Goal: Task Accomplishment & Management: Manage account settings

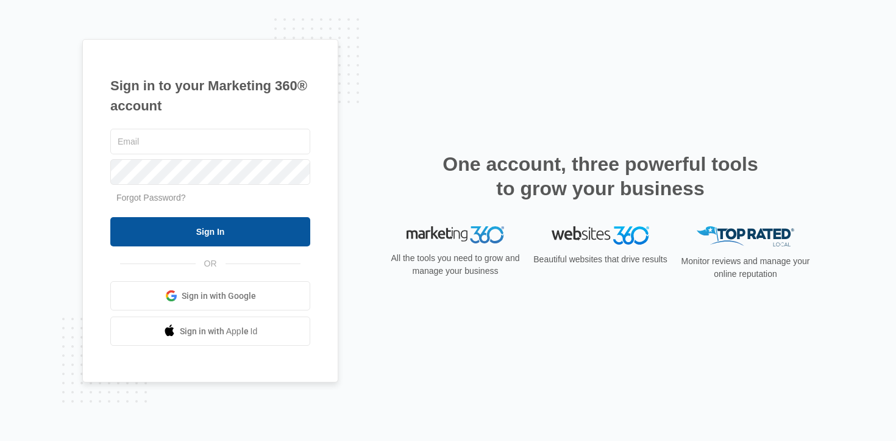
type input "uilani.lishman@madwire.com"
click at [240, 226] on input "Sign In" at bounding box center [210, 231] width 200 height 29
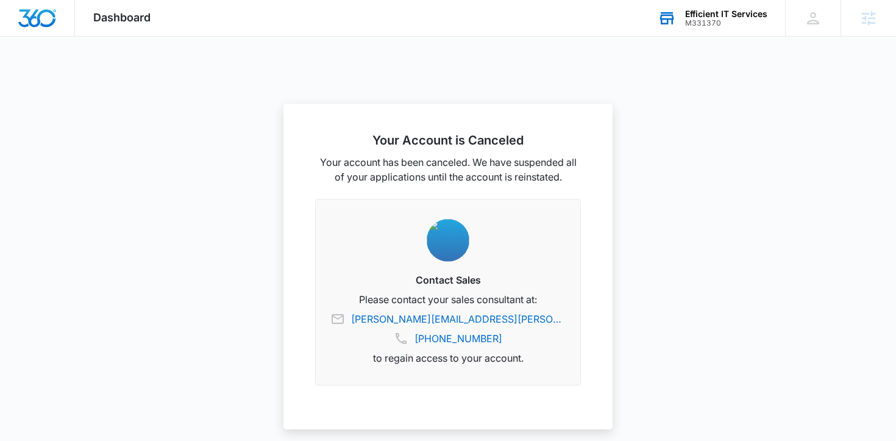
click at [702, 19] on div "M331370" at bounding box center [726, 23] width 82 height 9
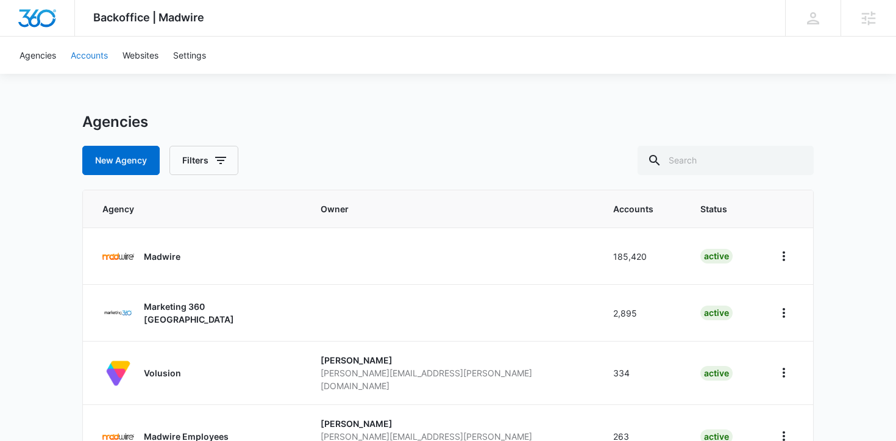
click at [96, 55] on link "Accounts" at bounding box center [89, 55] width 52 height 37
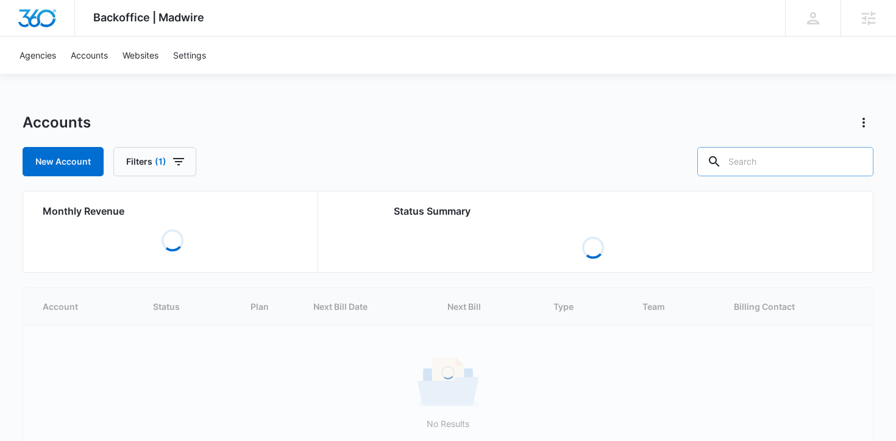
click at [794, 166] on input "text" at bounding box center [786, 161] width 176 height 29
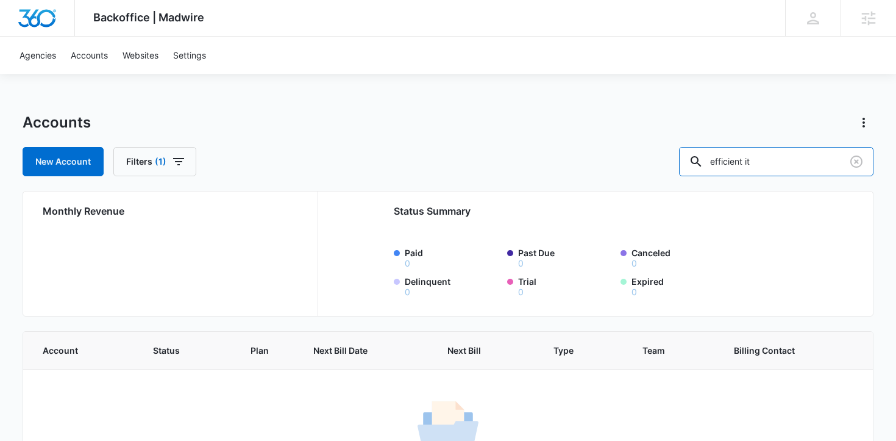
type input "efficient it"
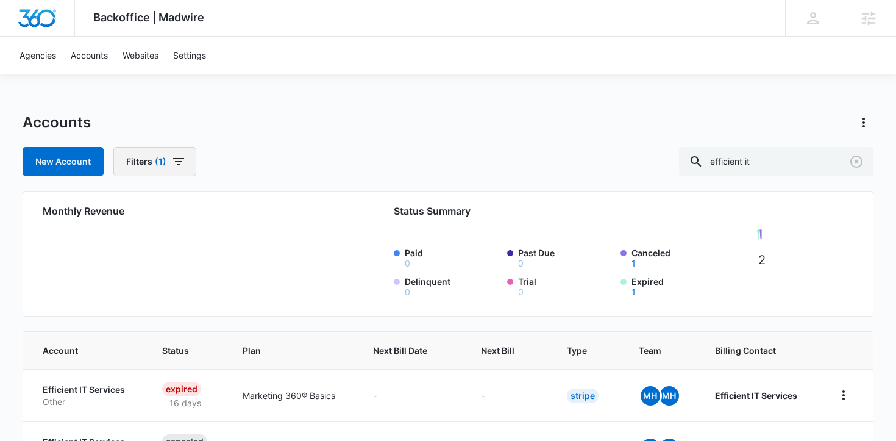
click at [176, 162] on icon "button" at bounding box center [178, 161] width 15 height 15
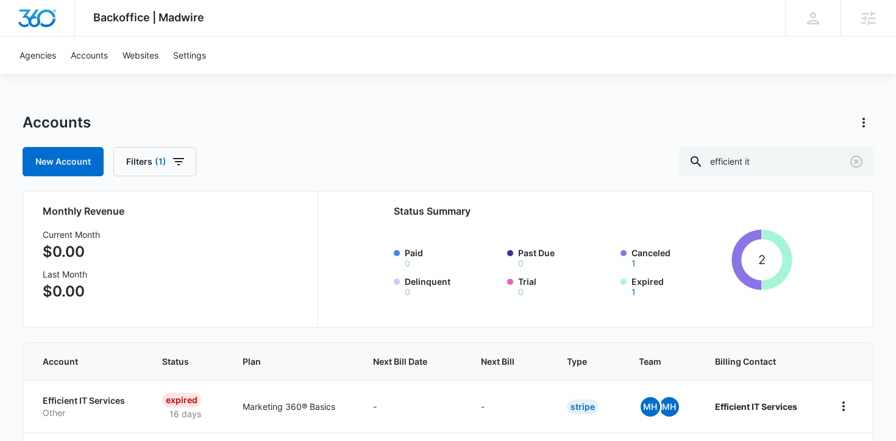
click at [377, 62] on div "Agencies Accounts Websites Settings" at bounding box center [448, 55] width 872 height 37
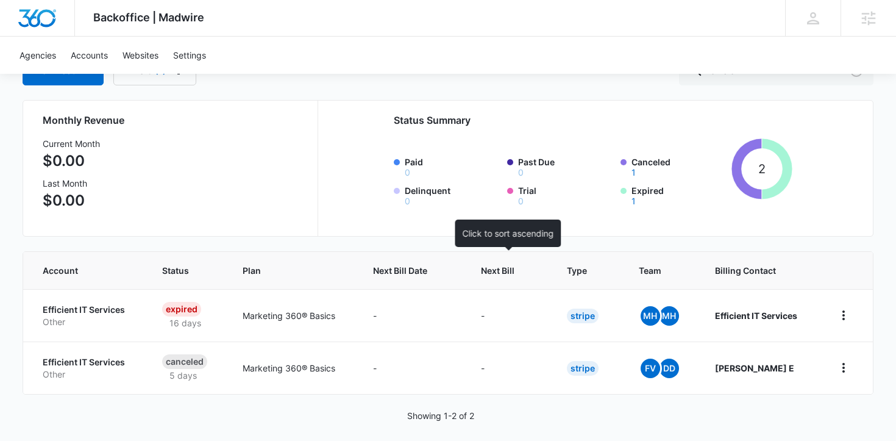
scroll to position [101, 0]
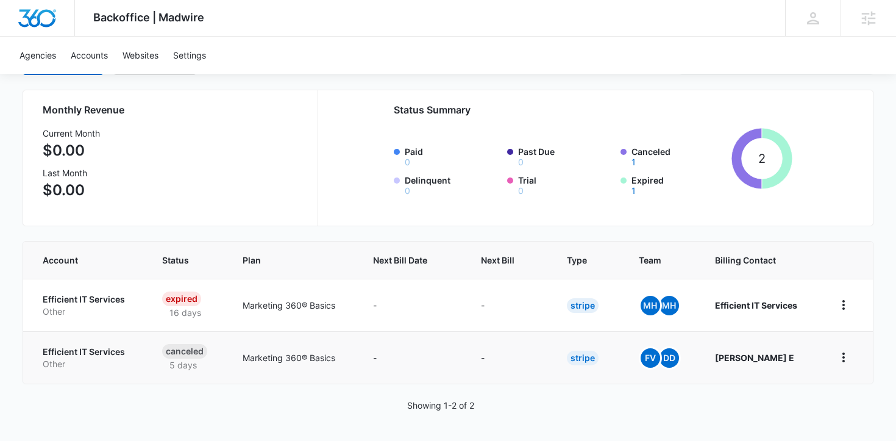
click at [79, 352] on p "Efficient IT Services" at bounding box center [88, 352] width 90 height 12
click at [76, 296] on p "Efficient IT Services" at bounding box center [88, 299] width 90 height 12
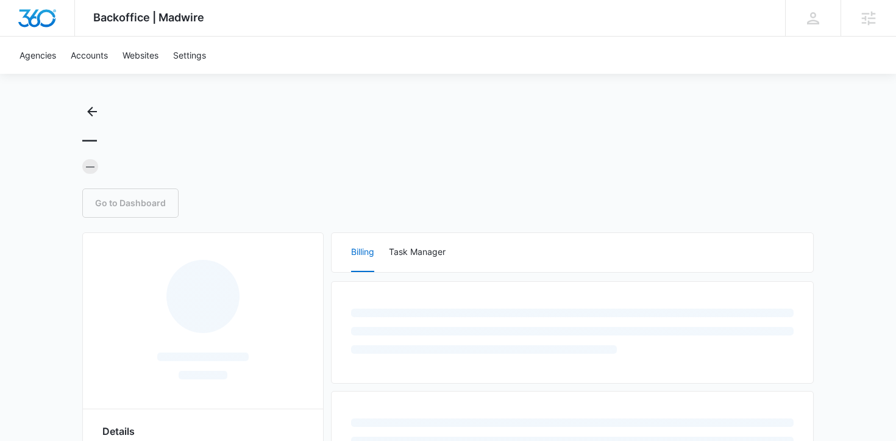
scroll to position [17, 0]
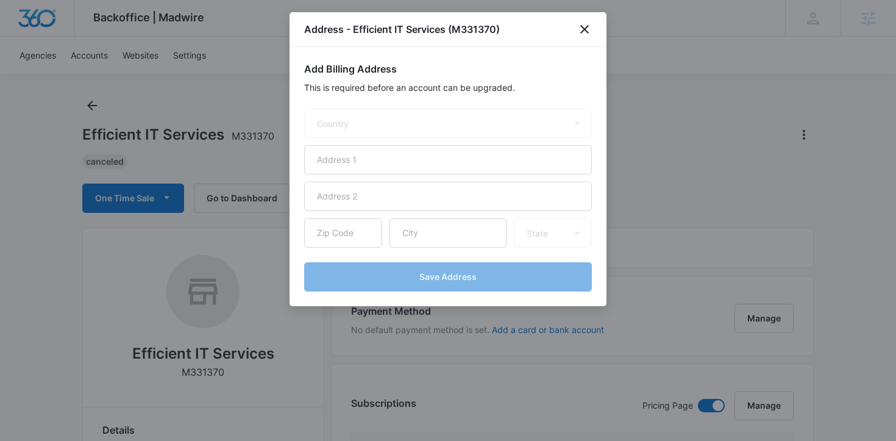
select select "US"
click at [588, 27] on icon "close" at bounding box center [584, 29] width 15 height 15
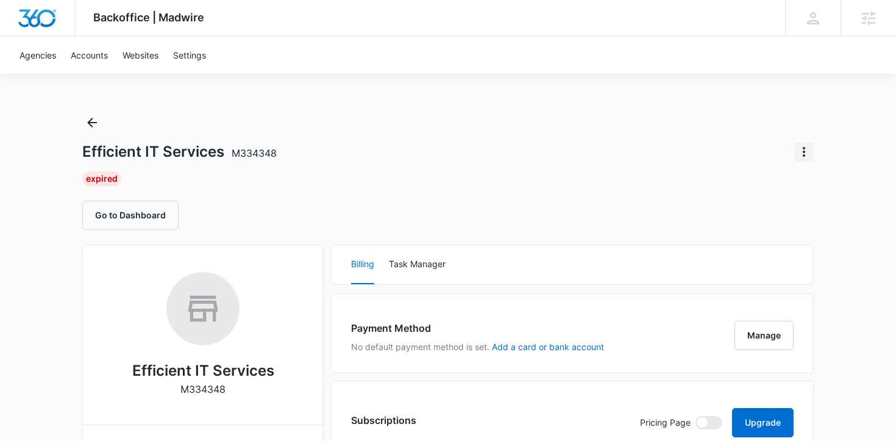
click at [800, 145] on icon "Actions" at bounding box center [804, 152] width 15 height 15
click at [768, 186] on div "Extend Trial" at bounding box center [754, 186] width 60 height 9
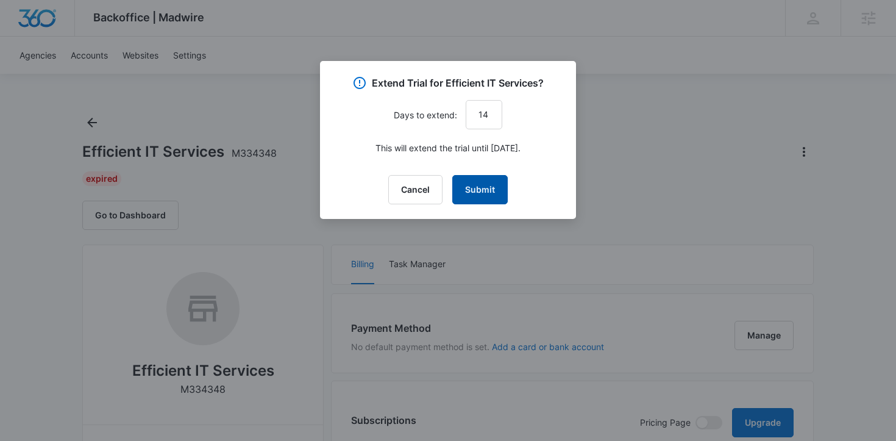
click at [480, 190] on button "Submit" at bounding box center [479, 189] width 55 height 29
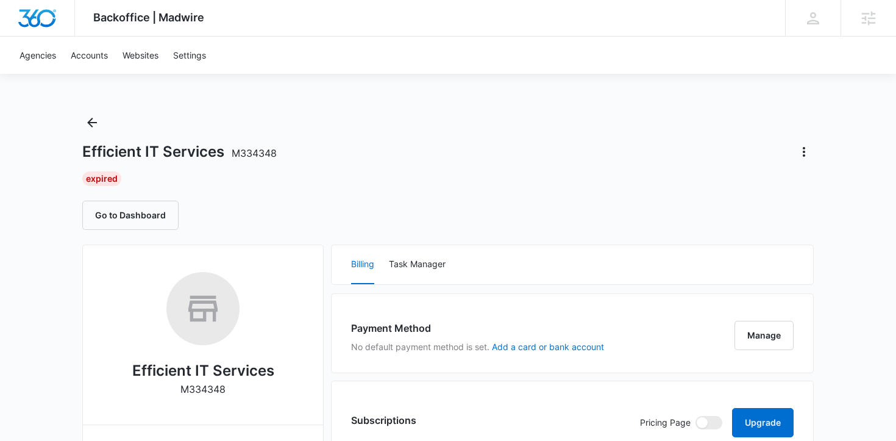
click at [215, 166] on div "Efficient IT Services M334348 Expired Go to Dashboard" at bounding box center [448, 171] width 732 height 117
click at [154, 212] on button "Go to Dashboard" at bounding box center [130, 215] width 96 height 29
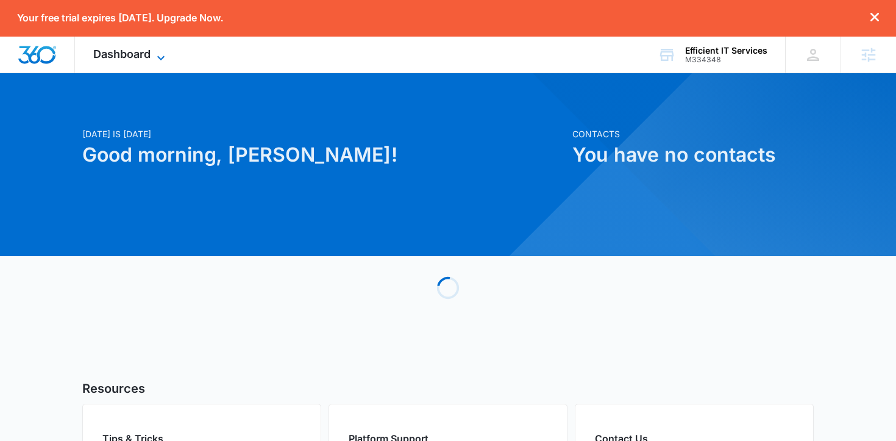
click at [127, 59] on span "Dashboard" at bounding box center [121, 54] width 57 height 13
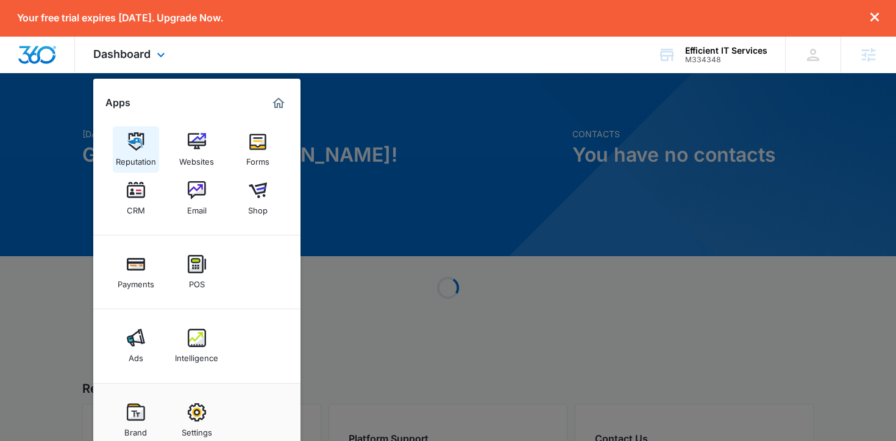
click at [135, 146] on img at bounding box center [136, 141] width 18 height 18
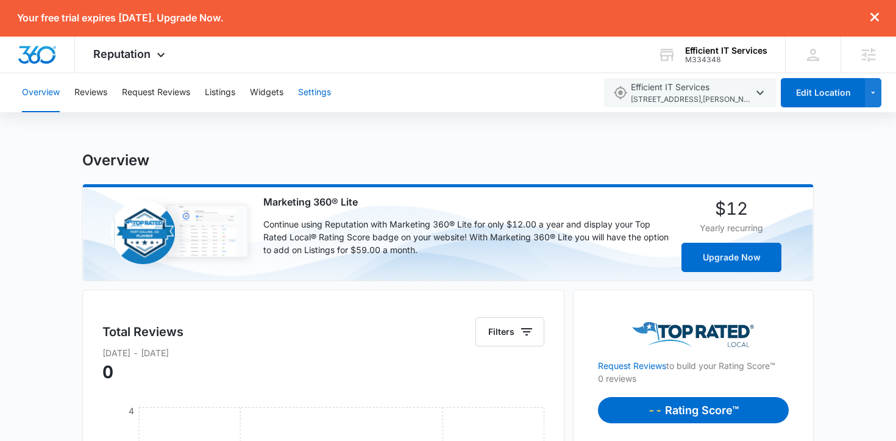
click at [312, 94] on button "Settings" at bounding box center [314, 92] width 33 height 39
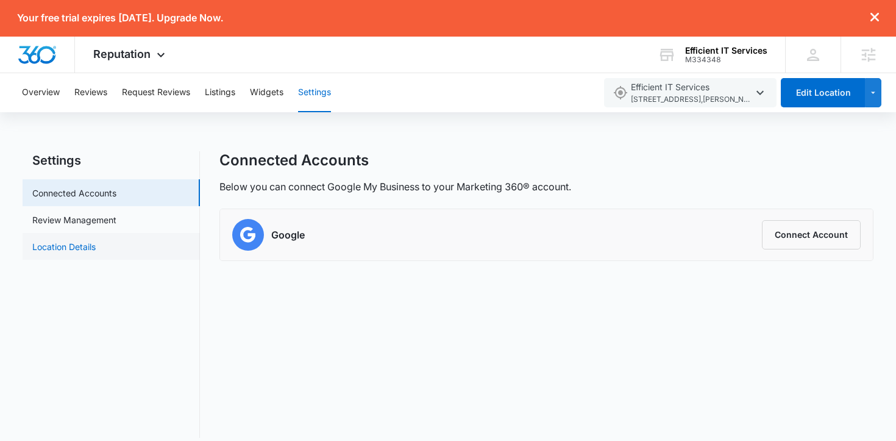
click at [80, 244] on link "Location Details" at bounding box center [63, 246] width 63 height 13
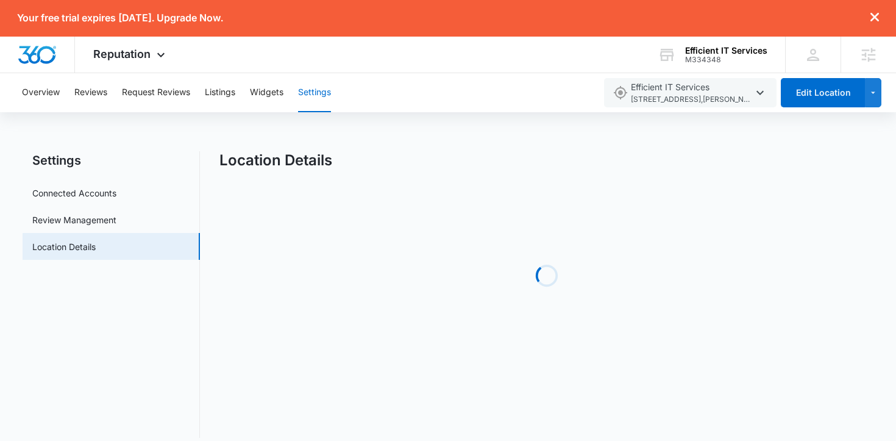
select select "[US_STATE]"
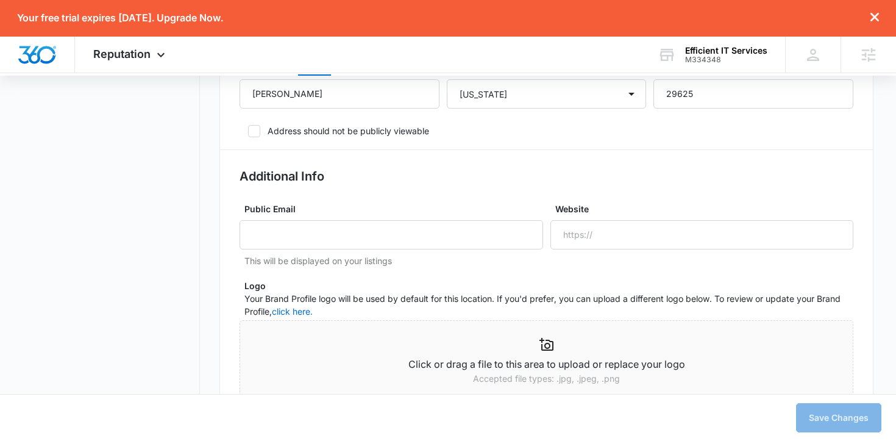
scroll to position [643, 0]
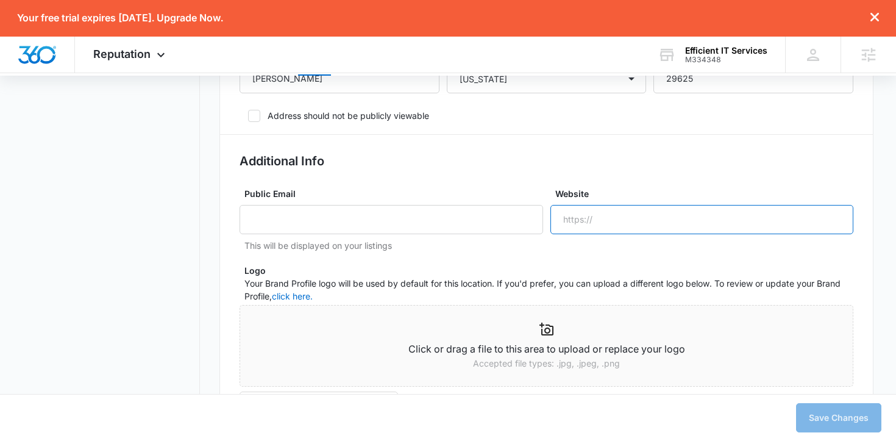
click at [676, 220] on input "Website" at bounding box center [703, 219] width 304 height 29
paste input "https://efficientitservices.com/"
type input "https://efficientitservices.com/"
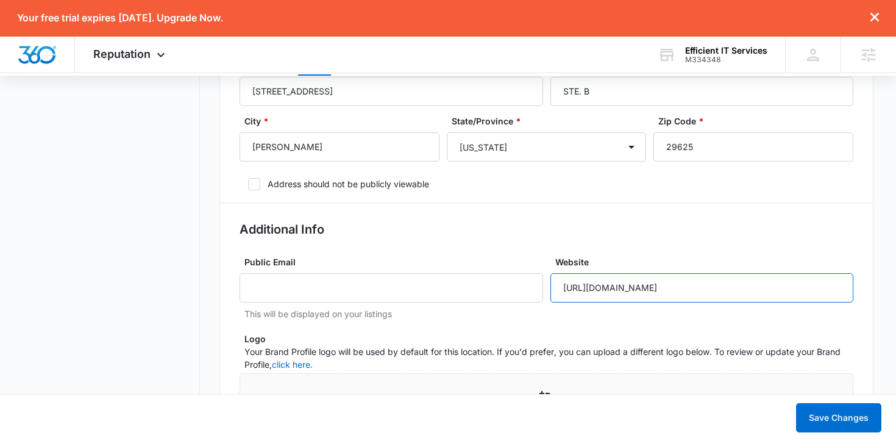
scroll to position [560, 0]
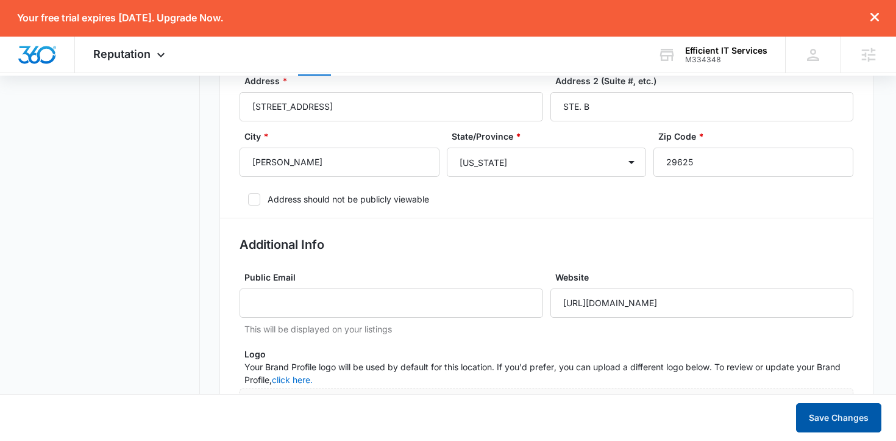
click at [849, 421] on button "Save Changes" at bounding box center [838, 417] width 85 height 29
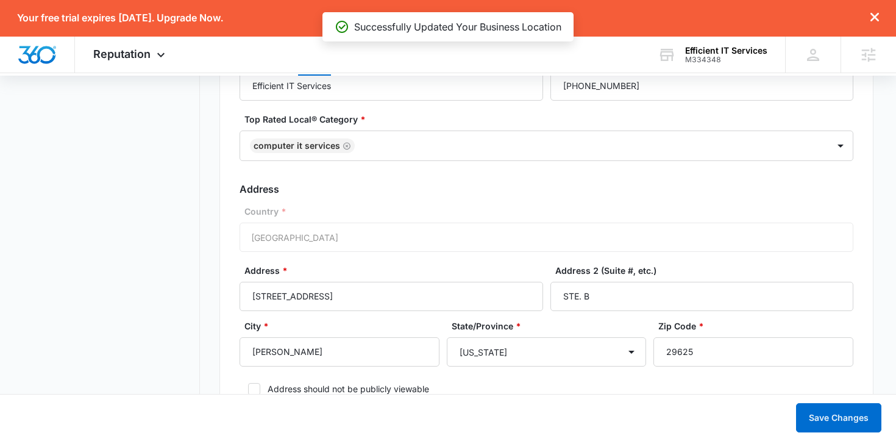
scroll to position [0, 0]
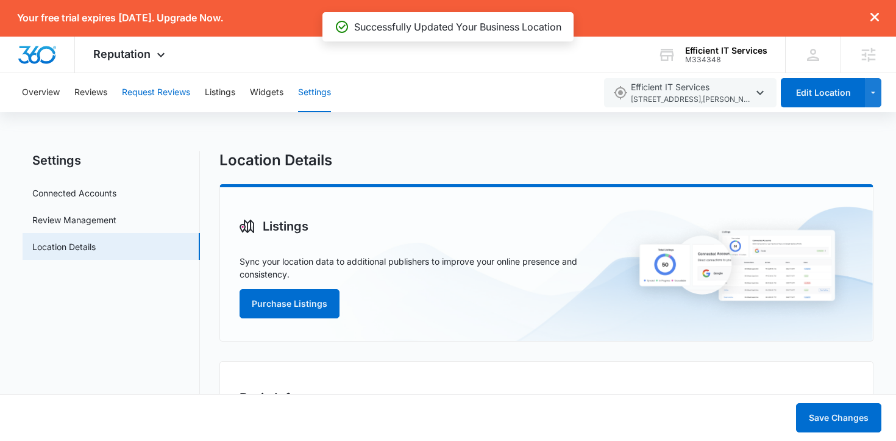
click at [167, 95] on button "Request Reviews" at bounding box center [156, 92] width 68 height 39
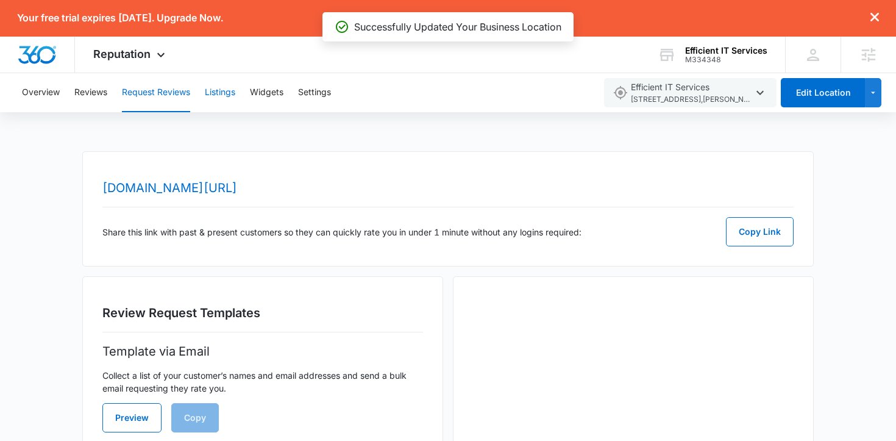
click at [216, 90] on button "Listings" at bounding box center [220, 92] width 30 height 39
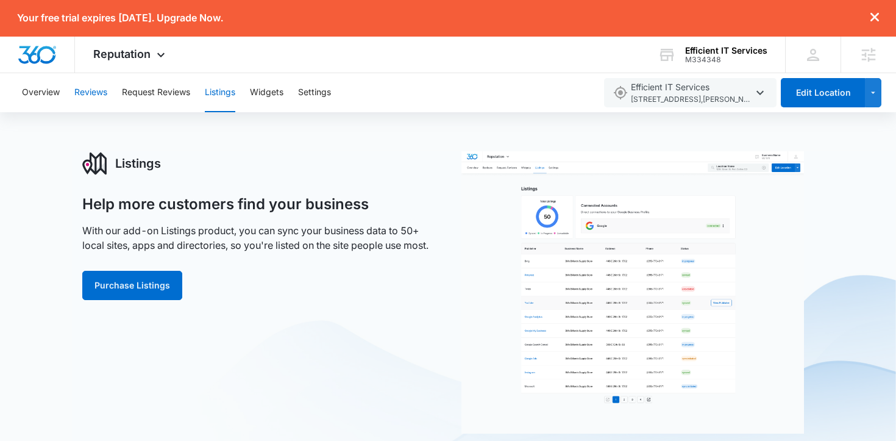
click at [99, 87] on button "Reviews" at bounding box center [90, 92] width 33 height 39
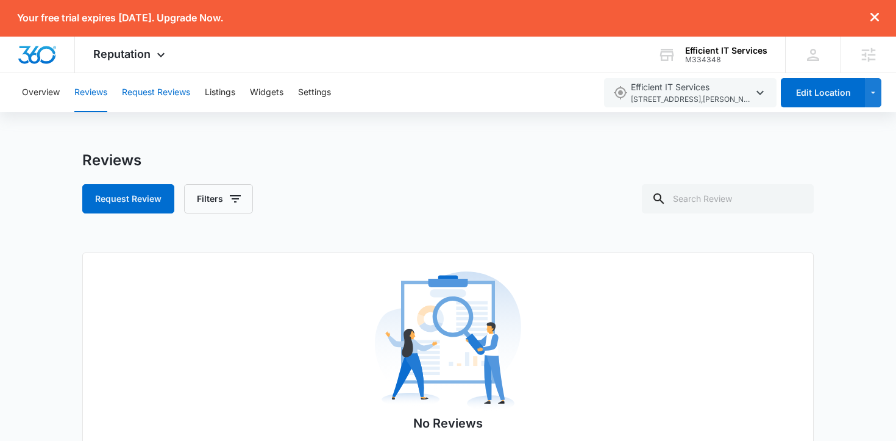
click at [157, 93] on button "Request Reviews" at bounding box center [156, 92] width 68 height 39
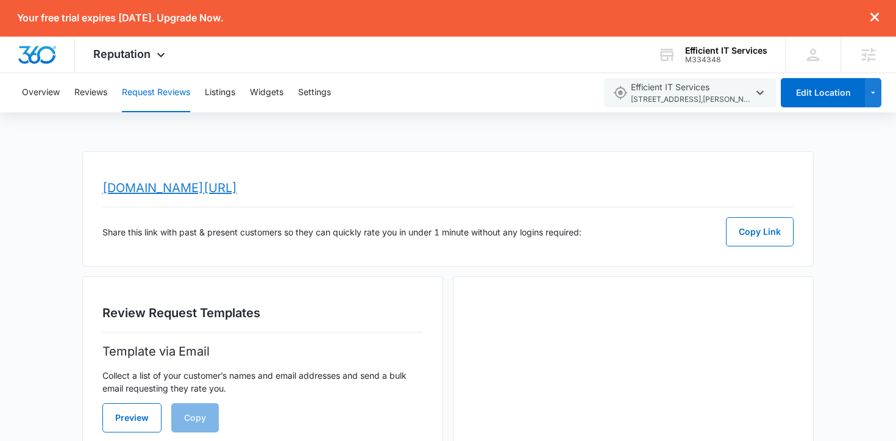
click at [223, 187] on link "www.topratedlocal.com/review/efficient-it-services-reviews" at bounding box center [169, 187] width 135 height 15
